Goal: Task Accomplishment & Management: Complete application form

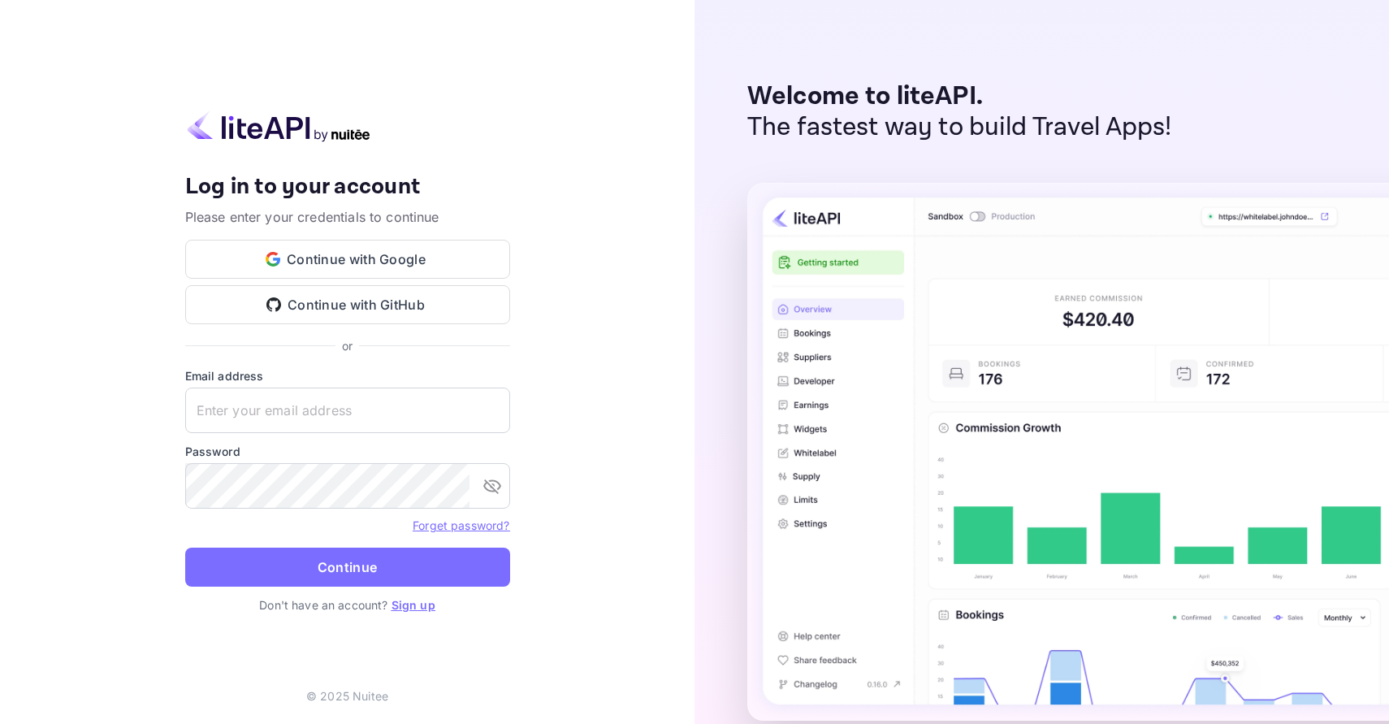
type input "[PERSON_NAME][EMAIL_ADDRESS][DOMAIN_NAME]"
click at [406, 603] on link "Sign up" at bounding box center [413, 605] width 44 height 14
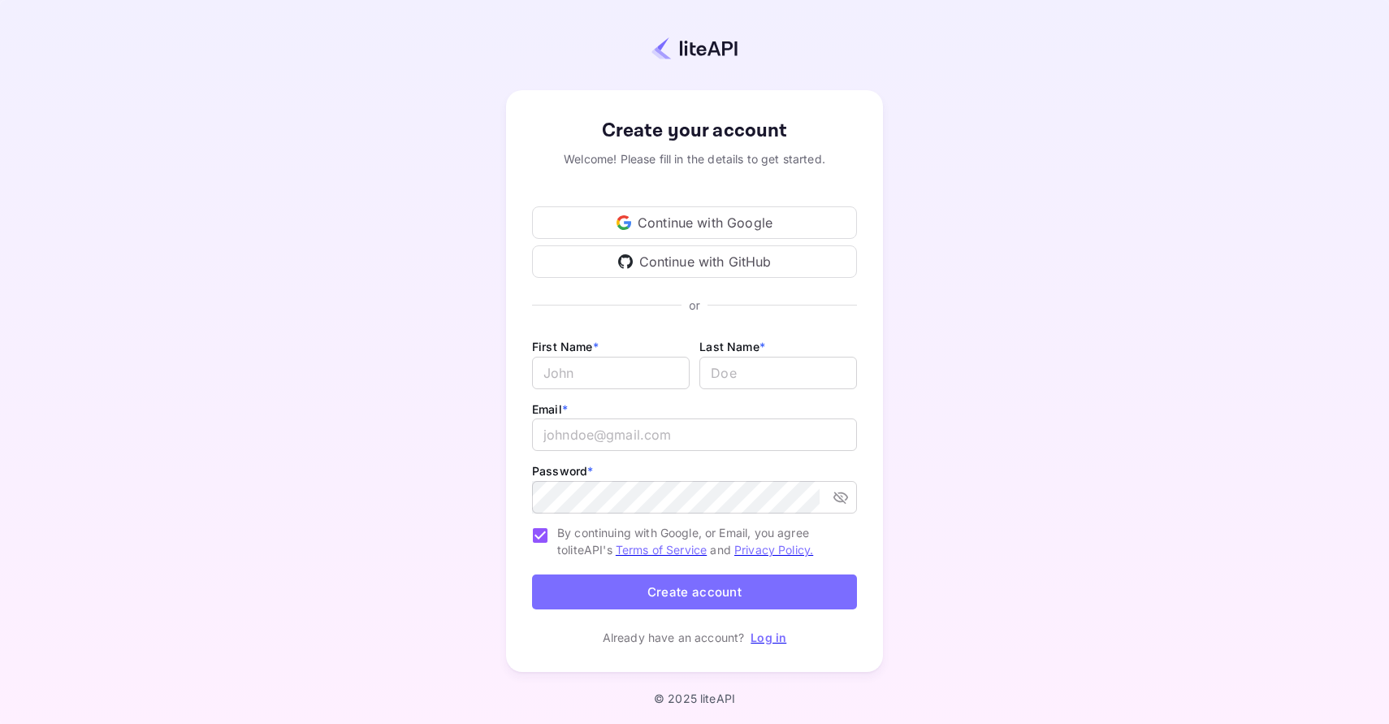
type input "[PERSON_NAME][EMAIL_ADDRESS][DOMAIN_NAME]"
click at [618, 374] on input "Email *" at bounding box center [611, 372] width 158 height 32
type input "[PERSON_NAME]"
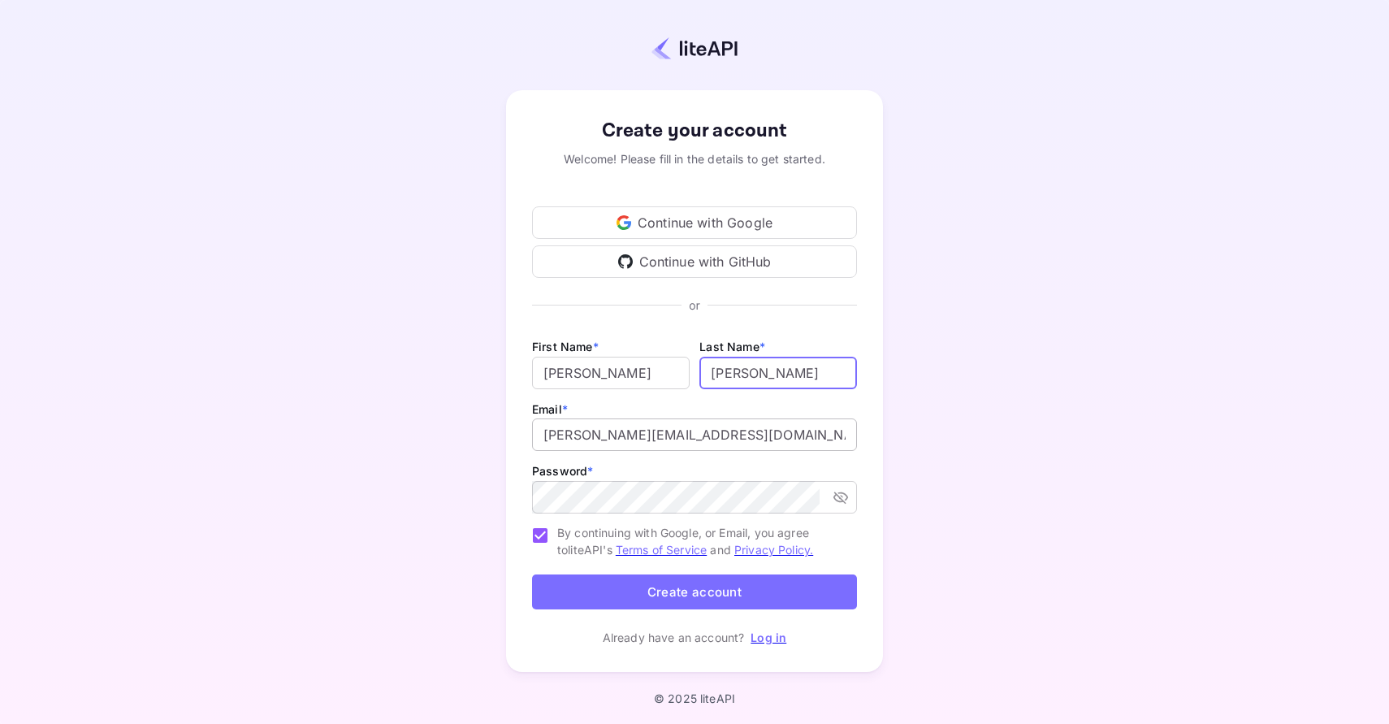
type input "[PERSON_NAME]"
click at [592, 439] on input "[PERSON_NAME][EMAIL_ADDRESS][DOMAIN_NAME]" at bounding box center [694, 434] width 325 height 32
click at [836, 500] on icon "toggle password visibility" at bounding box center [840, 497] width 15 height 12
type input "[PERSON_NAME][EMAIL_ADDRESS][DOMAIN_NAME]"
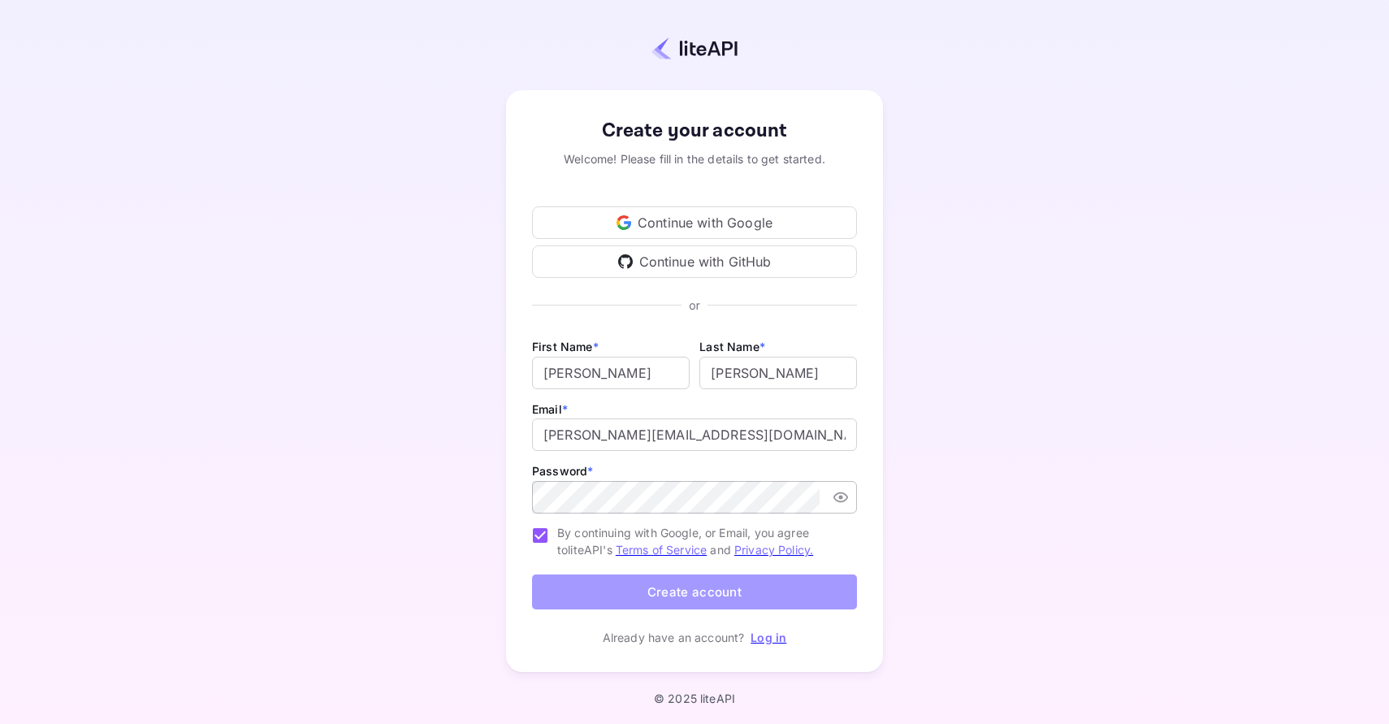
click at [751, 599] on button "Create account" at bounding box center [694, 591] width 325 height 35
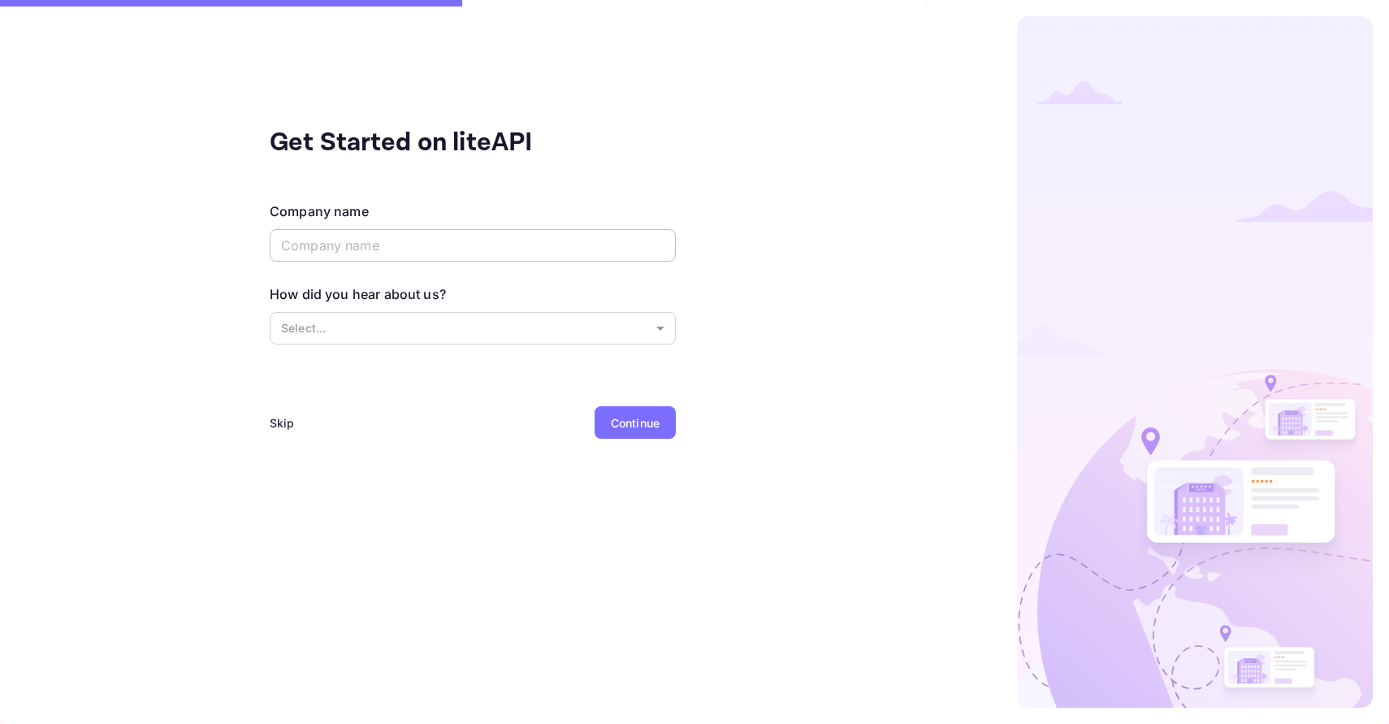
click at [508, 237] on input "text" at bounding box center [473, 245] width 406 height 32
click at [284, 421] on div "Skip" at bounding box center [282, 422] width 25 height 17
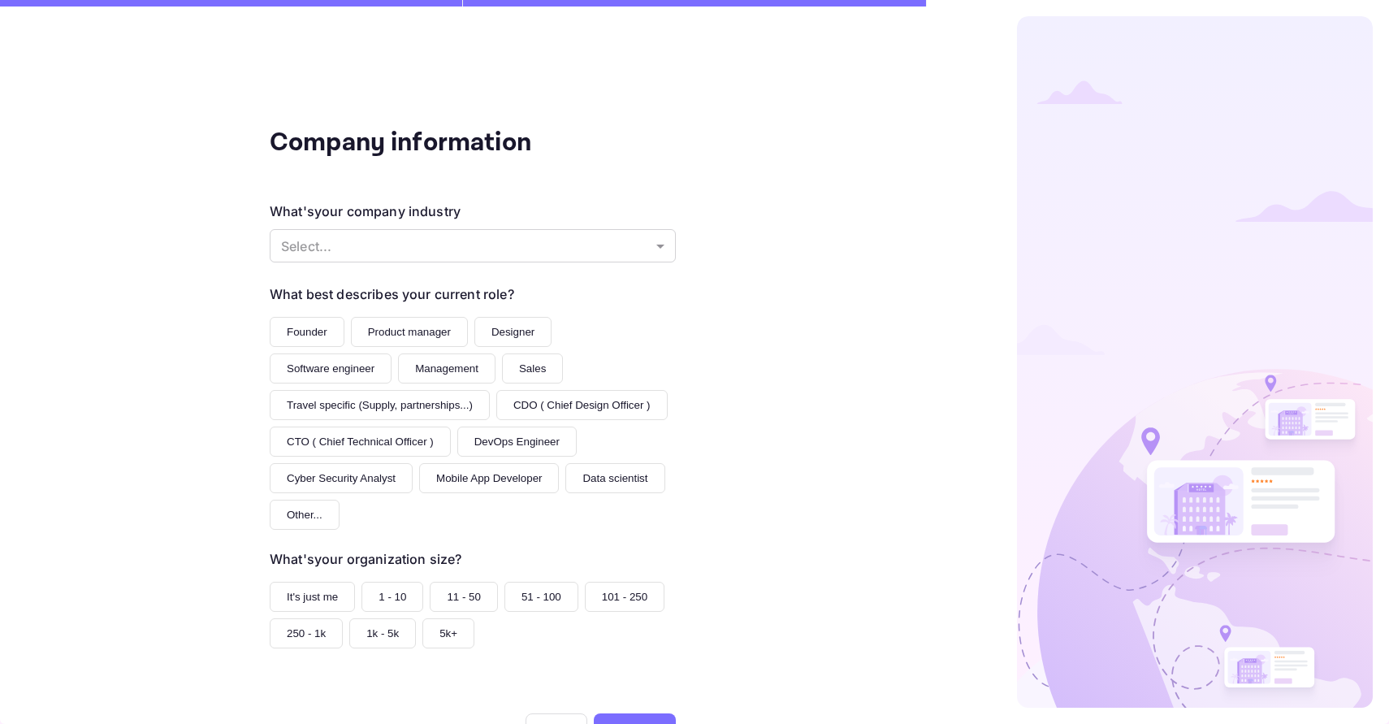
scroll to position [64, 0]
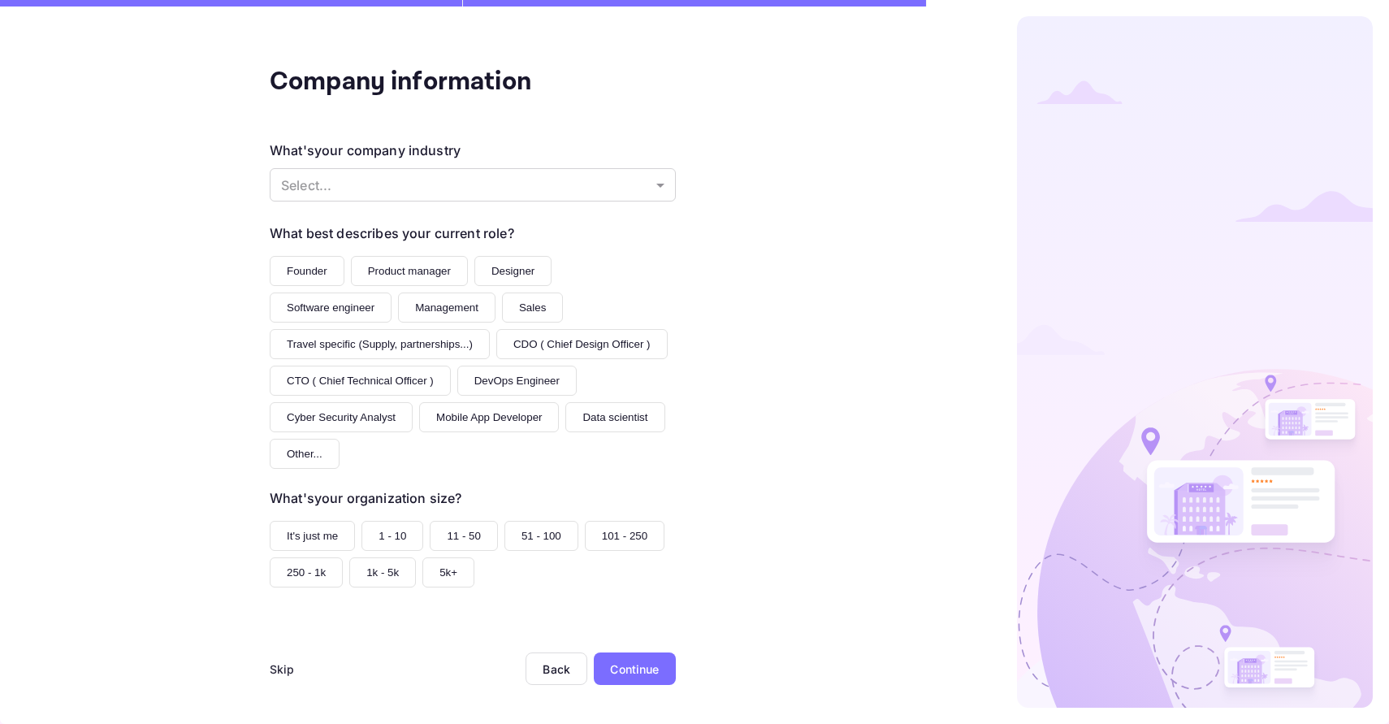
click at [285, 674] on div "Skip" at bounding box center [282, 668] width 25 height 17
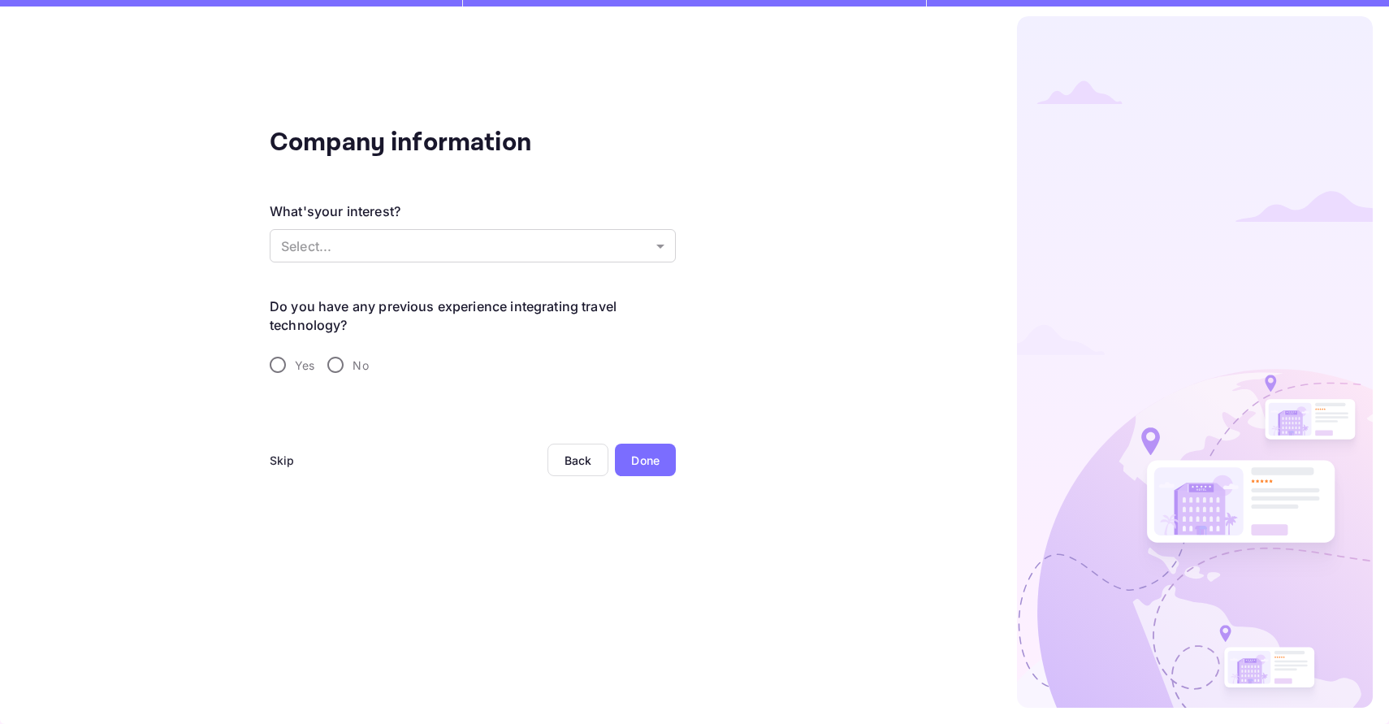
click at [291, 448] on div "Skip" at bounding box center [282, 459] width 25 height 32
click at [283, 465] on div "Skip" at bounding box center [282, 460] width 25 height 17
